Goal: Task Accomplishment & Management: Complete application form

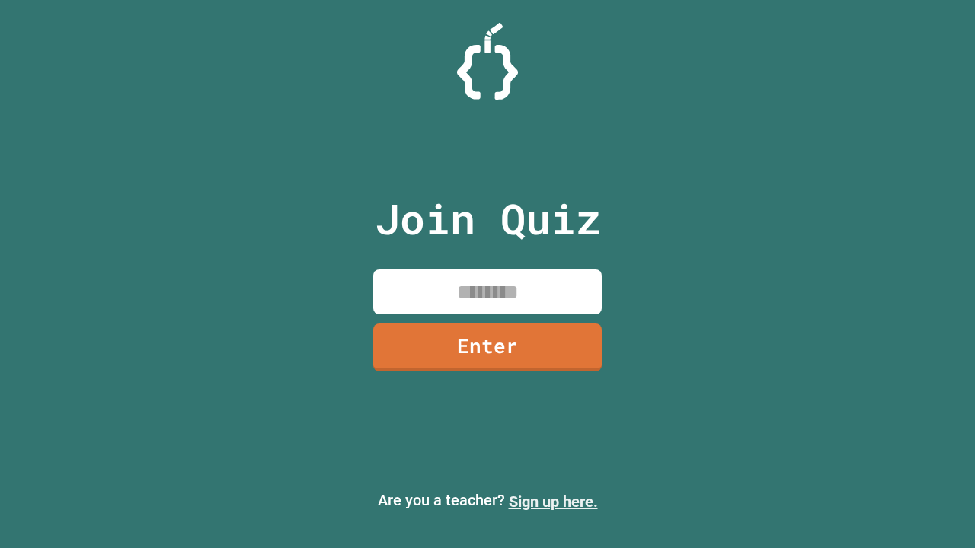
click at [553, 502] on link "Sign up here." at bounding box center [553, 502] width 89 height 18
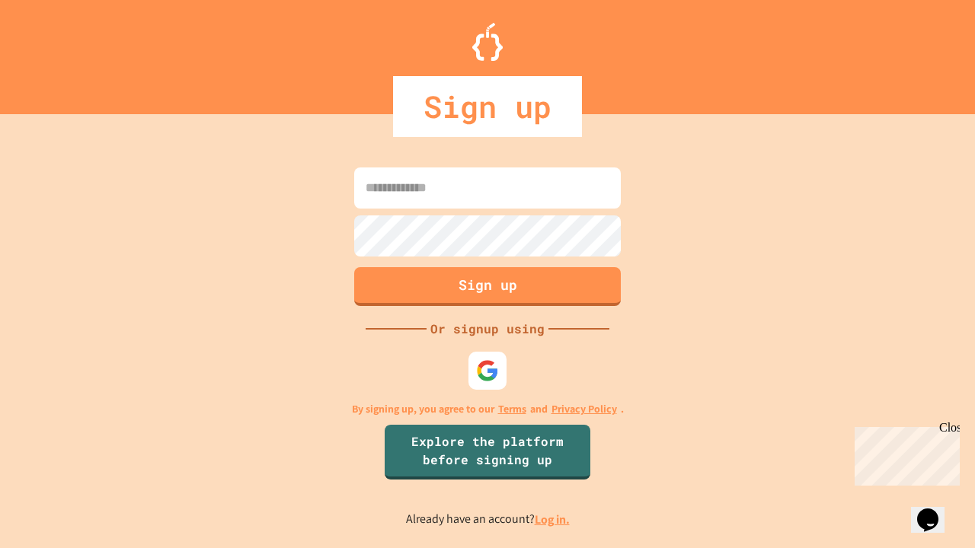
click at [553, 520] on link "Log in." at bounding box center [552, 520] width 35 height 16
